Goal: Transaction & Acquisition: Purchase product/service

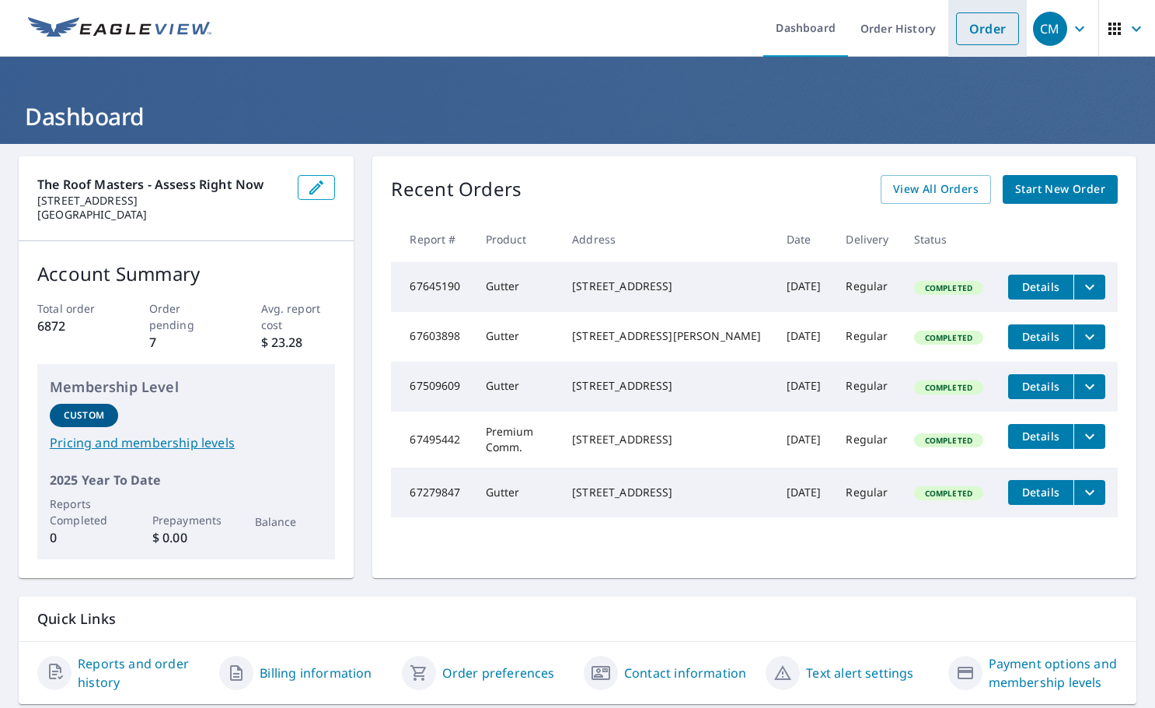
click at [995, 27] on link "Order" at bounding box center [987, 28] width 63 height 33
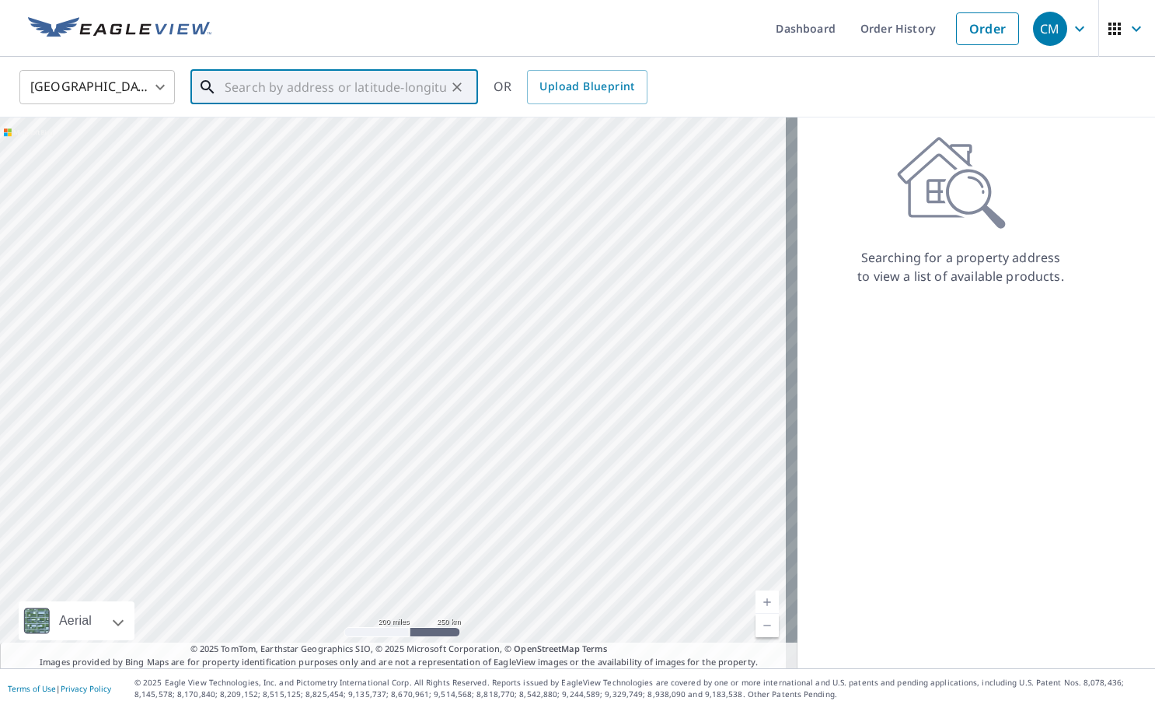
click at [264, 96] on input "text" at bounding box center [336, 87] width 222 height 44
paste input "Construction1!"
type input "Construction1!"
drag, startPoint x: 344, startPoint y: 93, endPoint x: 205, endPoint y: 91, distance: 138.4
click at [205, 91] on div "Construction1! ​" at bounding box center [335, 87] width 288 height 34
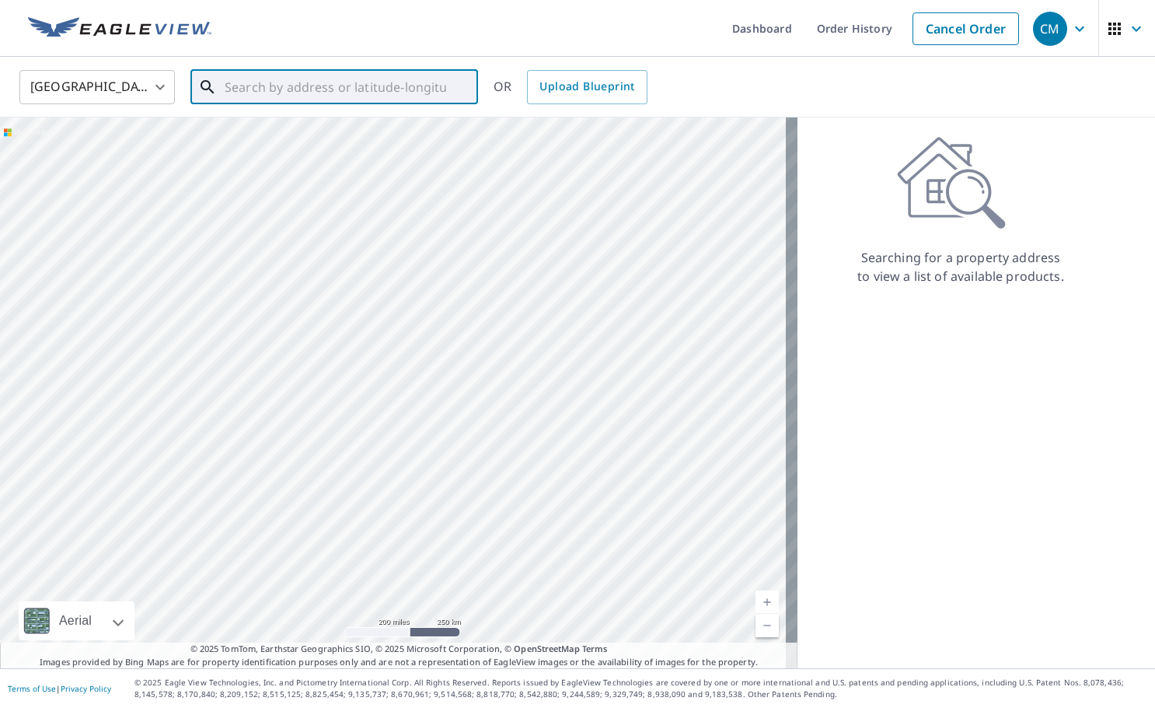
click at [301, 69] on input "text" at bounding box center [336, 87] width 222 height 44
paste input "[STREET_ADDRESS]"
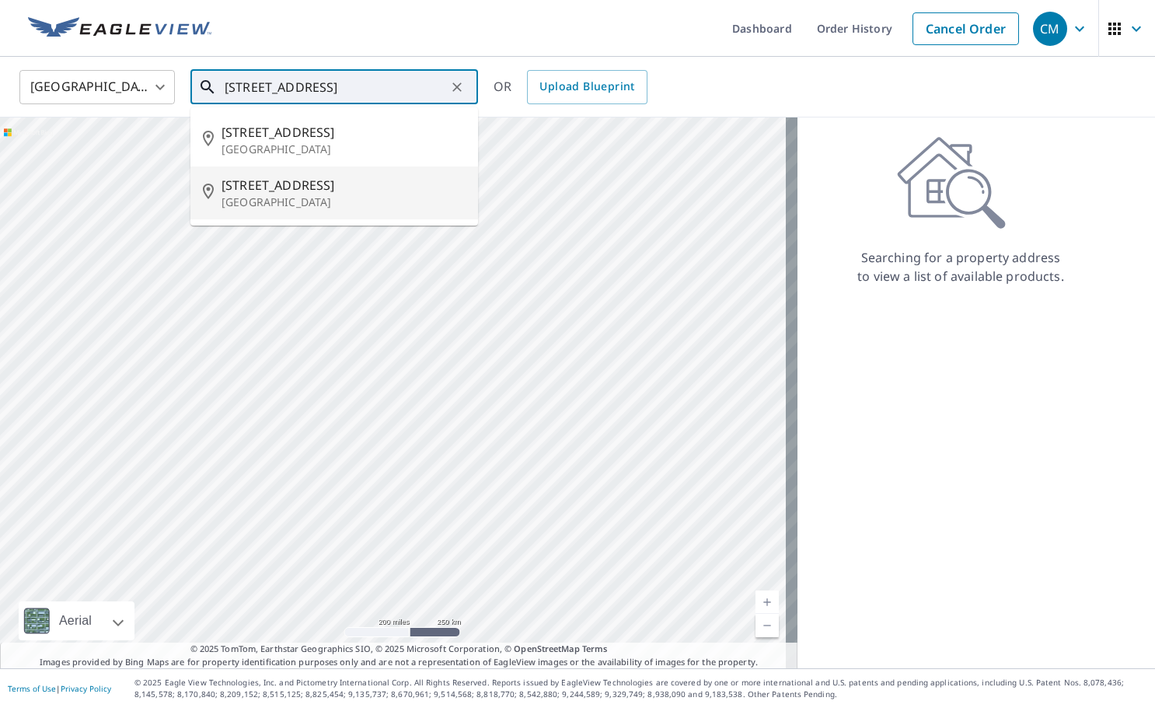
click at [292, 205] on p "[GEOGRAPHIC_DATA]" at bounding box center [344, 202] width 244 height 16
type input "[STREET_ADDRESS]"
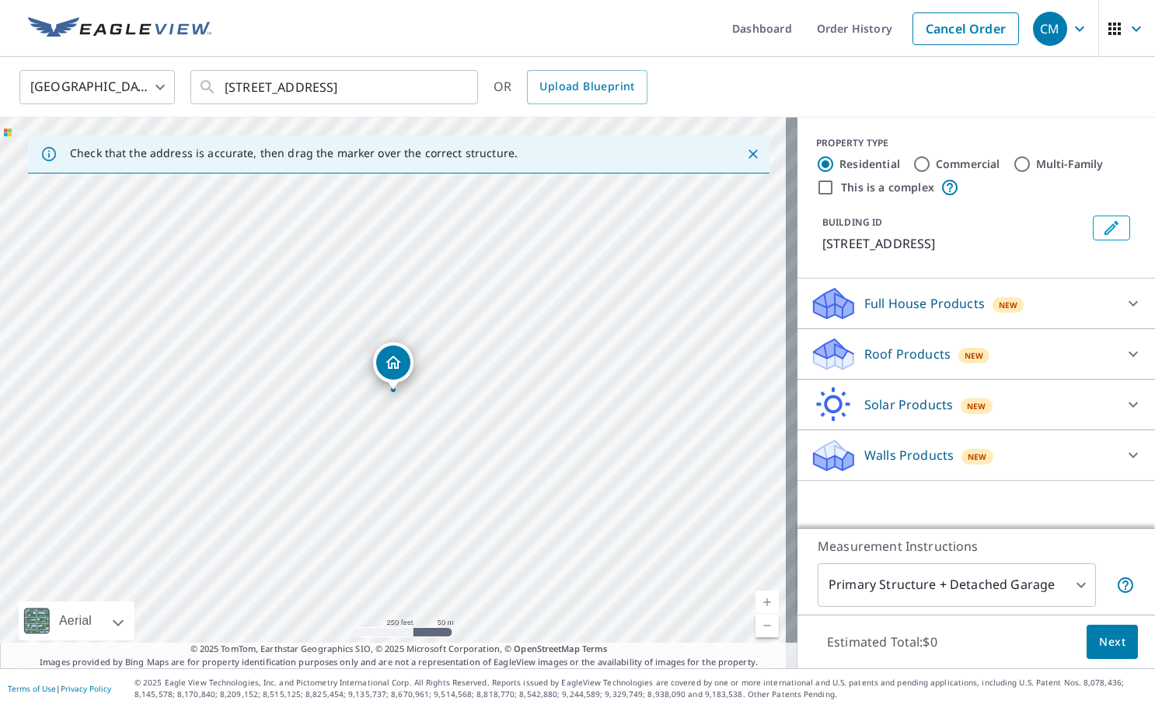
click at [1124, 307] on icon at bounding box center [1133, 303] width 19 height 19
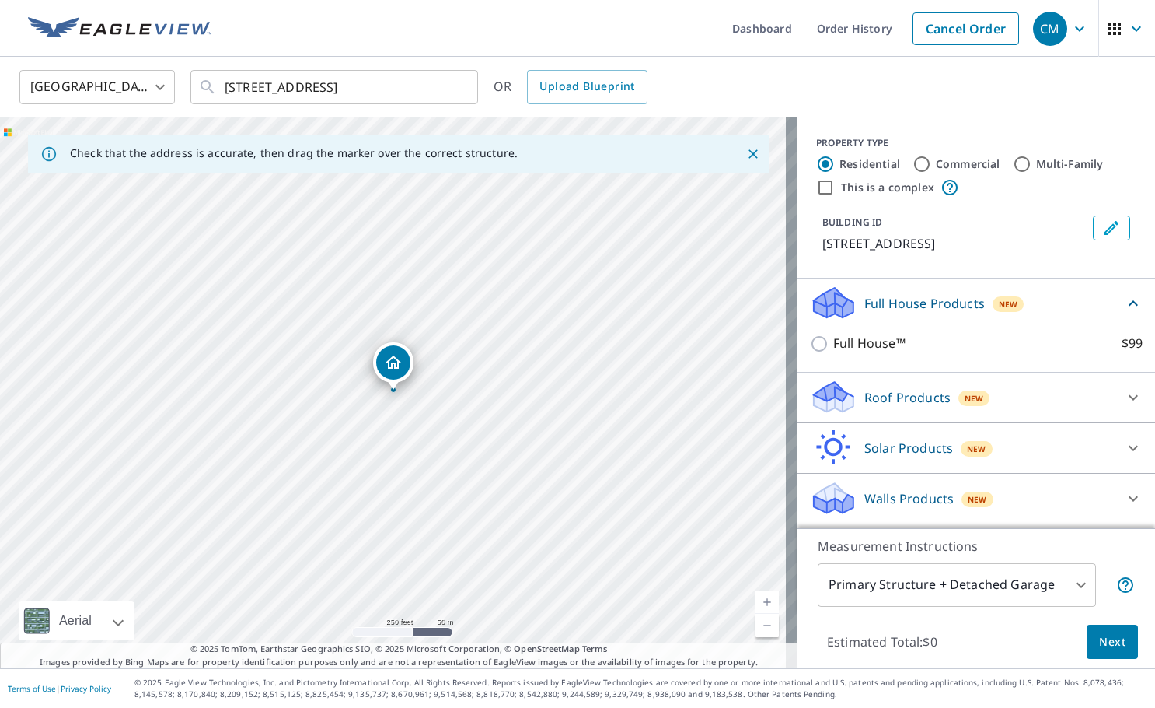
click at [1071, 385] on div "Roof Products New" at bounding box center [962, 397] width 305 height 37
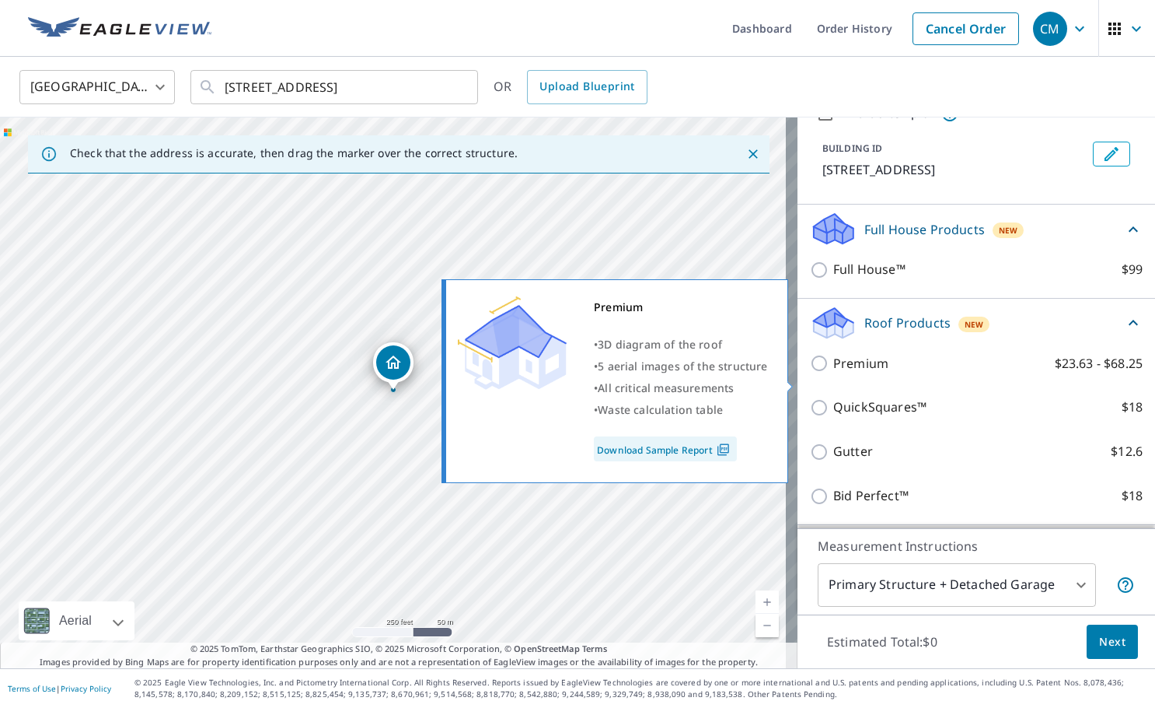
scroll to position [78, 0]
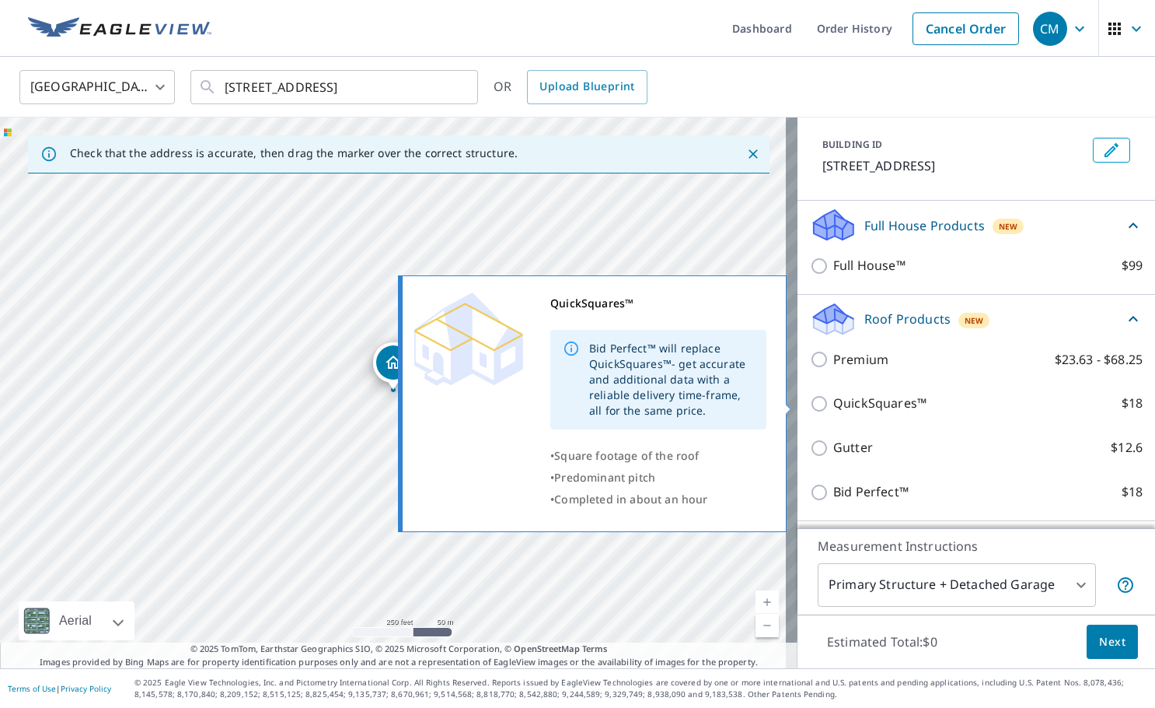
click at [812, 407] on input "QuickSquares™ $18" at bounding box center [821, 403] width 23 height 19
checkbox input "true"
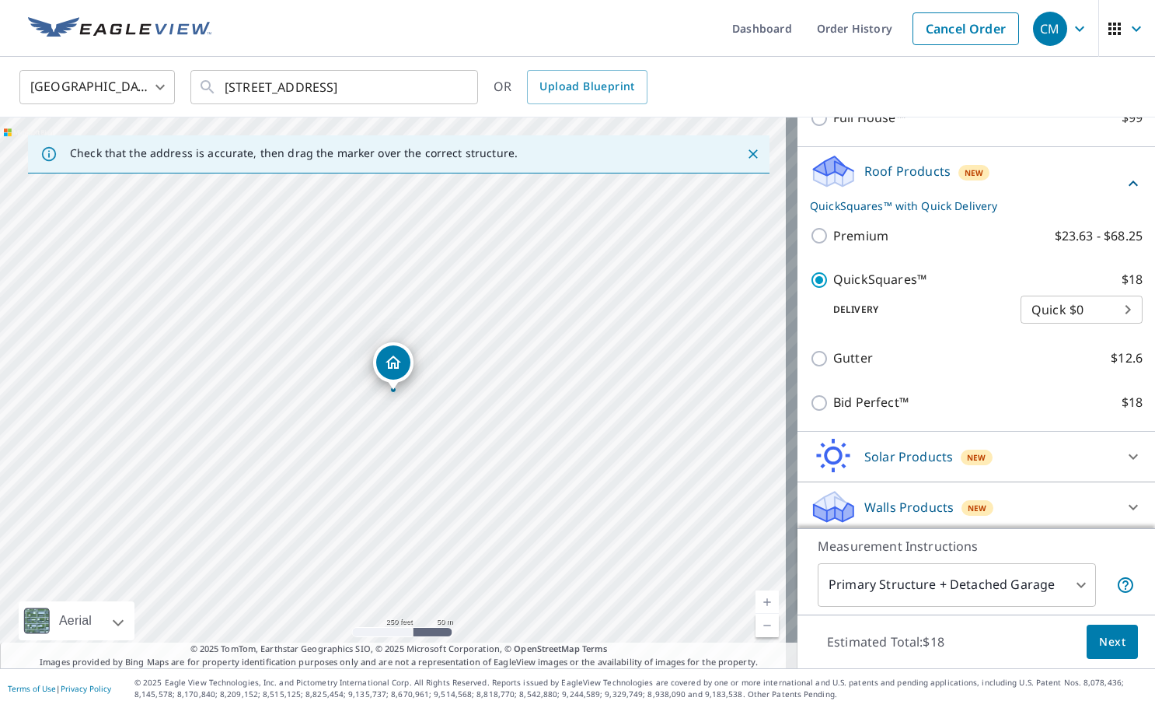
scroll to position [230, 0]
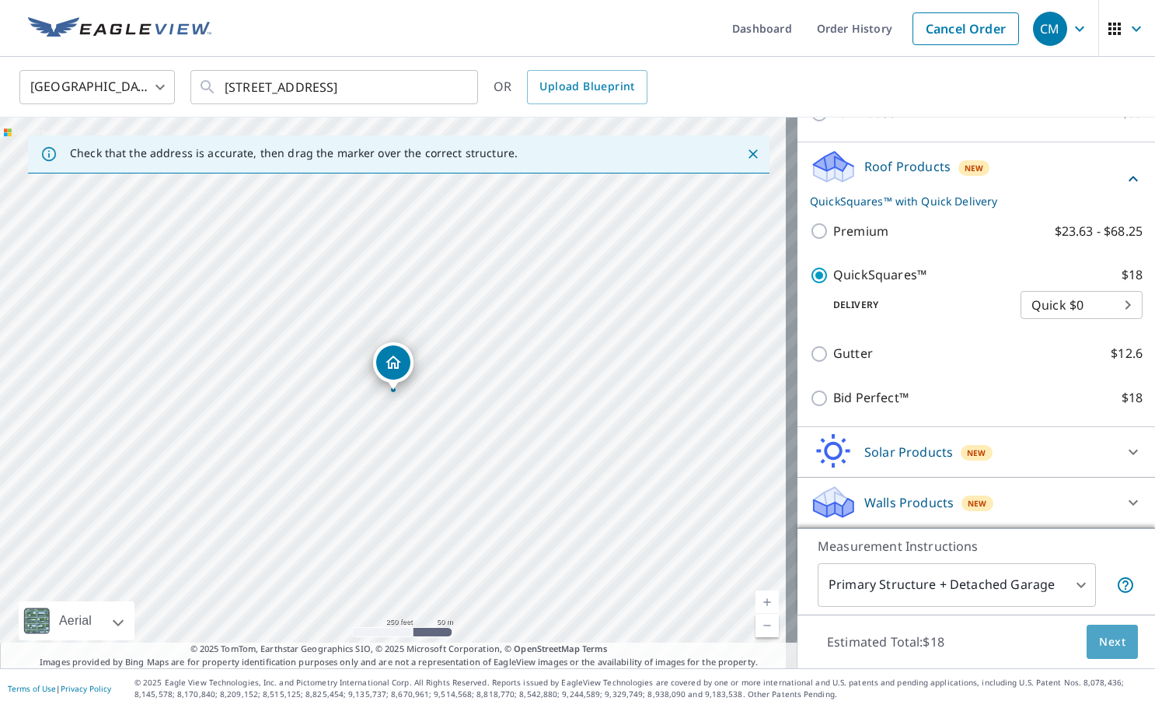
click at [1099, 641] on span "Next" at bounding box center [1112, 641] width 26 height 19
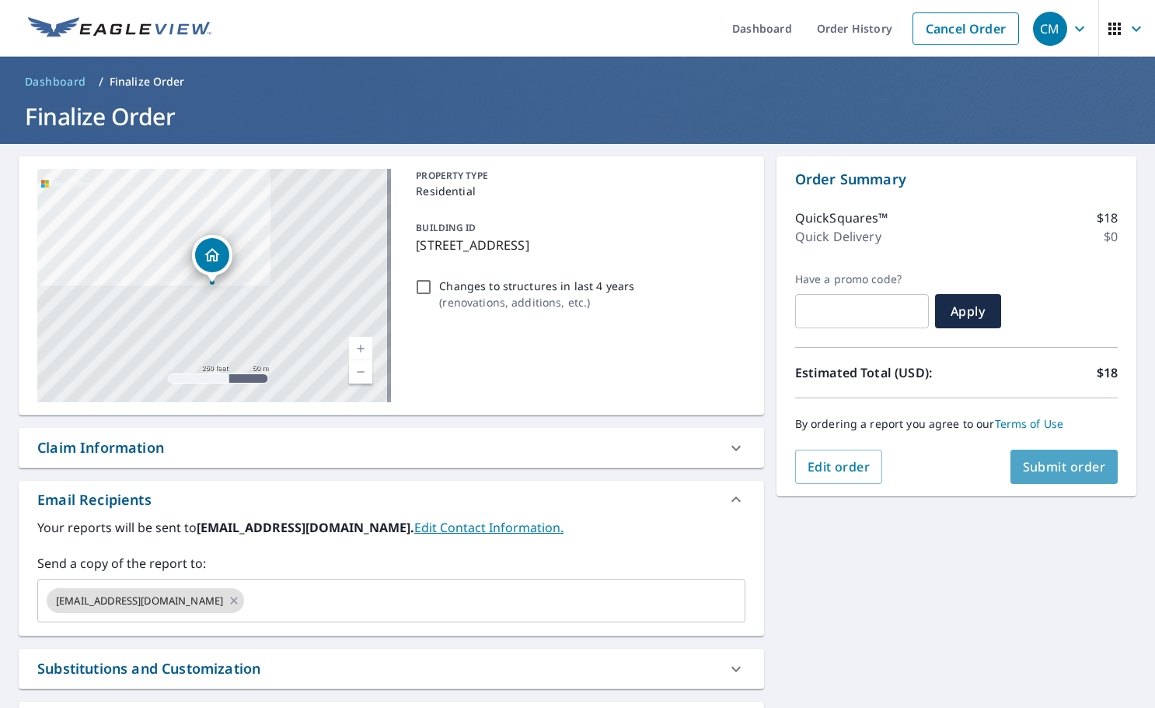
click at [1030, 465] on span "Submit order" at bounding box center [1064, 466] width 83 height 17
checkbox input "true"
